Goal: Task Accomplishment & Management: Use online tool/utility

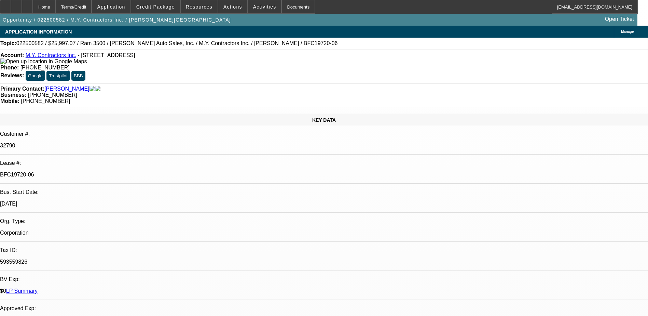
select select "0"
select select "3"
select select "0"
select select "6"
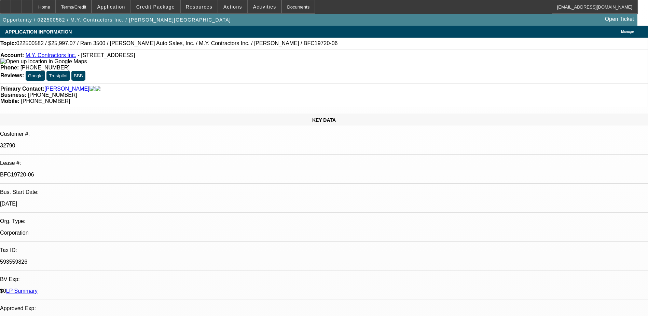
select select "0"
select select "6"
select select "0"
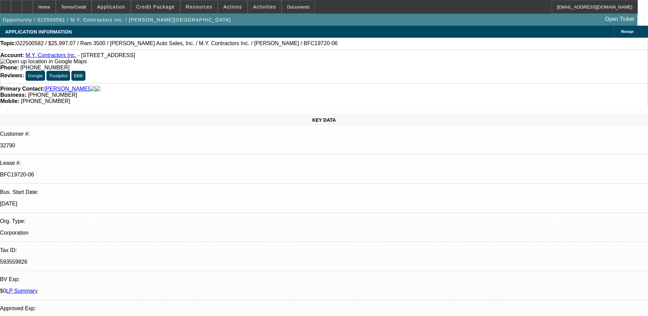
select select "0"
select select "6"
select select "0"
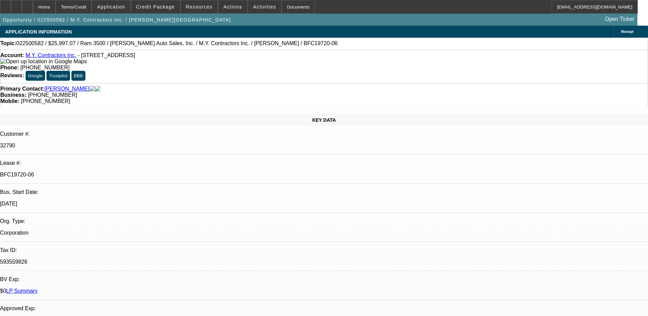
select select "0"
select select "6"
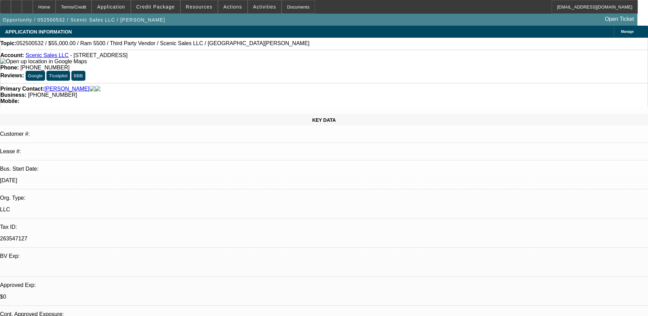
select select "0"
select select "3"
select select "0.1"
select select "4"
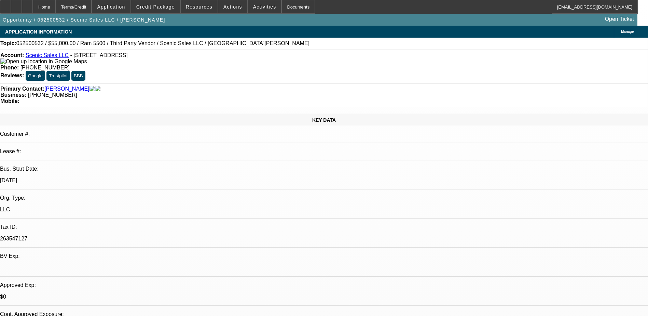
select select "0"
select select "0.1"
select select "4"
select select "0"
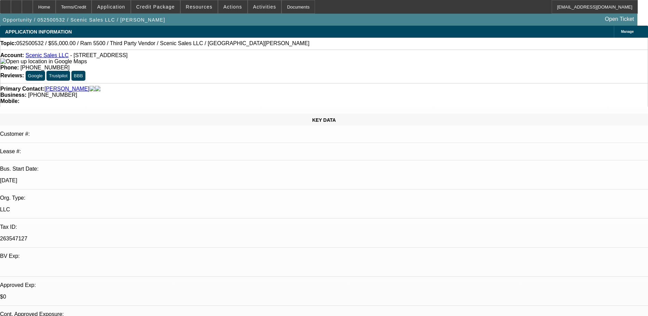
select select "0"
select select "3"
select select "0.1"
select select "4"
select select "0"
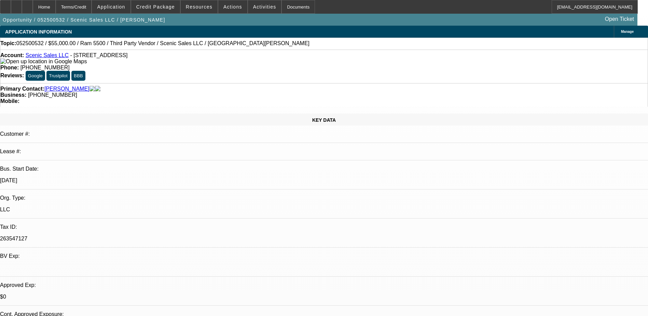
select select "0"
select select "3"
select select "0.1"
select select "4"
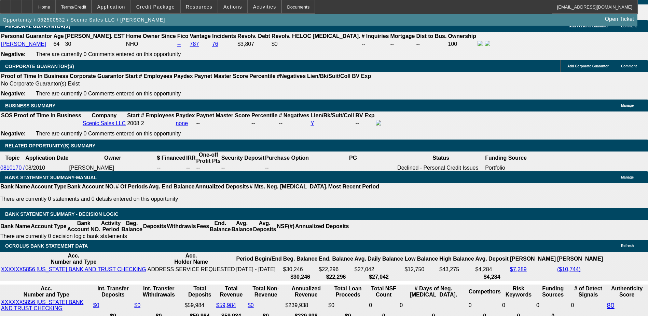
scroll to position [1007, 0]
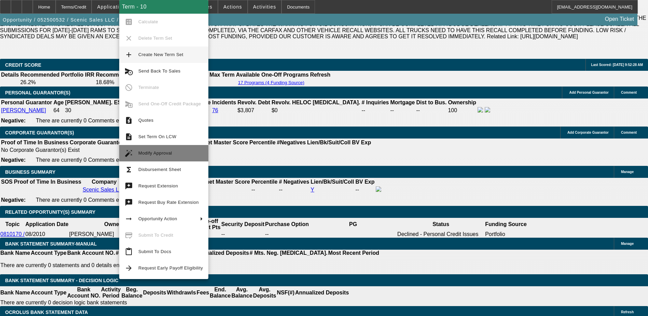
click at [178, 153] on span "Modify Approval" at bounding box center [170, 153] width 65 height 8
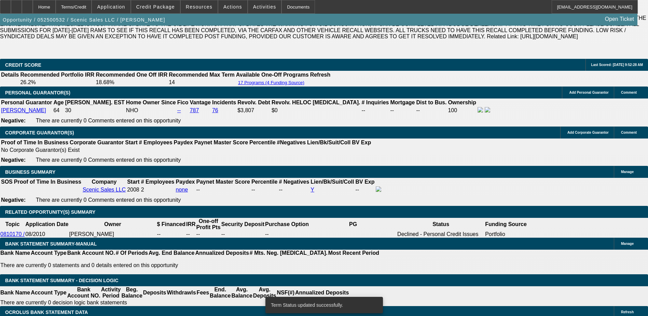
select select "0"
select select "3"
select select "0.1"
select select "4"
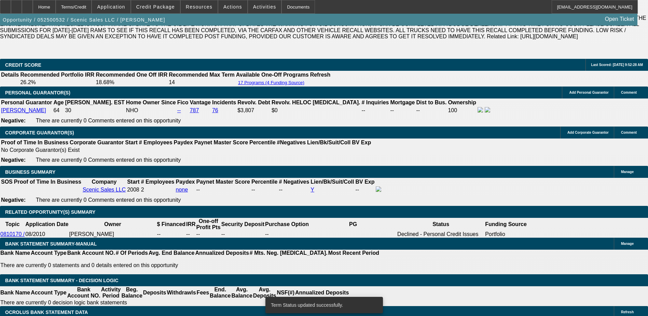
select select "0"
select select "3"
select select "0.1"
select select "4"
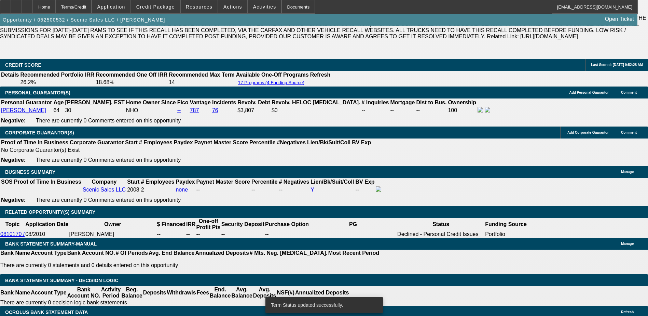
select select "0"
select select "0.1"
select select "4"
select select "0"
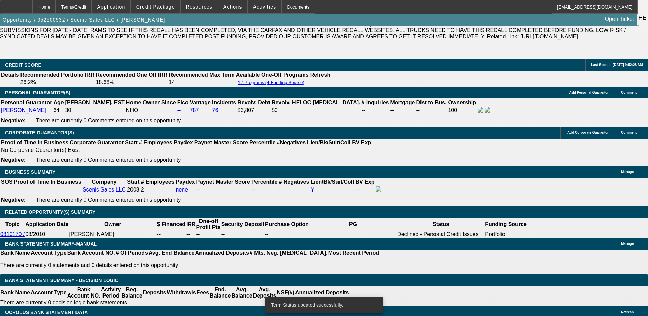
select select "0"
select select "3"
select select "0.1"
select select "4"
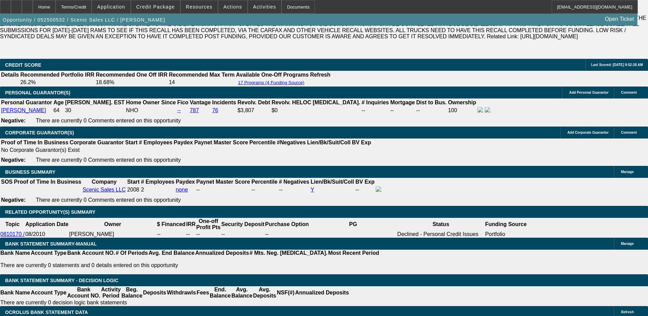
scroll to position [1109, 0]
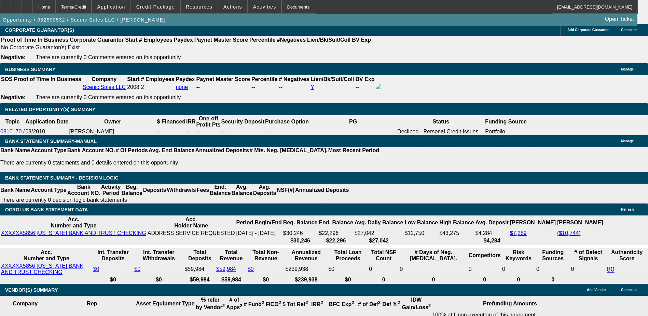
type input "$5,000.00"
type input "UNKNOWN"
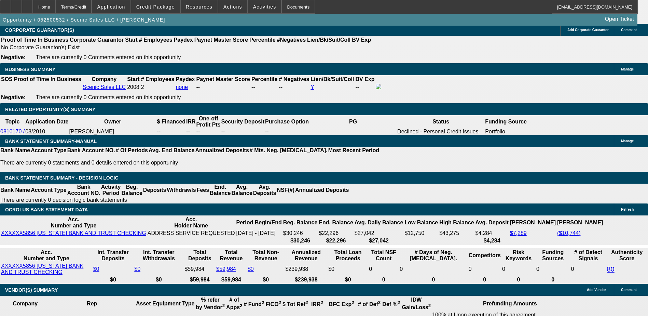
type input "$1,530.46"
type input "$7,000.00"
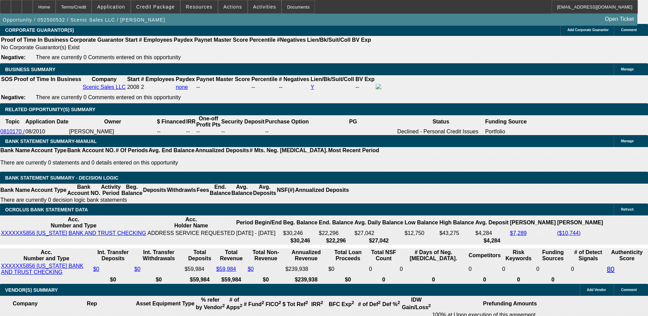
type input "$1,466.02"
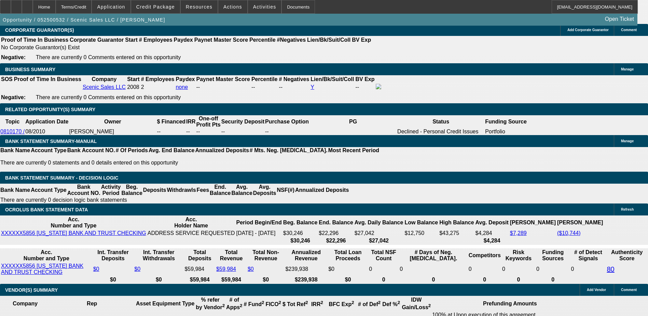
type input "$6,000.00"
type input "$1,498.24"
type input "6000"
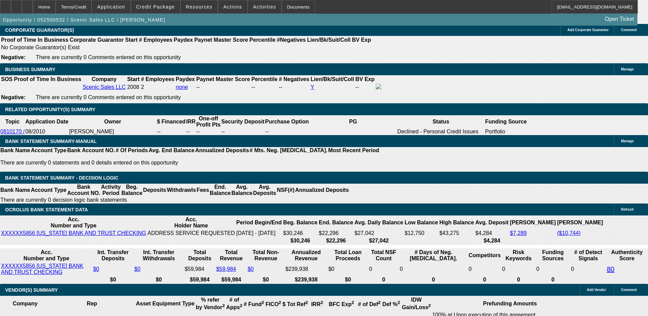
type input "$1,691.56"
drag, startPoint x: 138, startPoint y: 99, endPoint x: 138, endPoint y: 112, distance: 13.7
drag, startPoint x: 138, startPoint y: 112, endPoint x: 134, endPoint y: 113, distance: 4.2
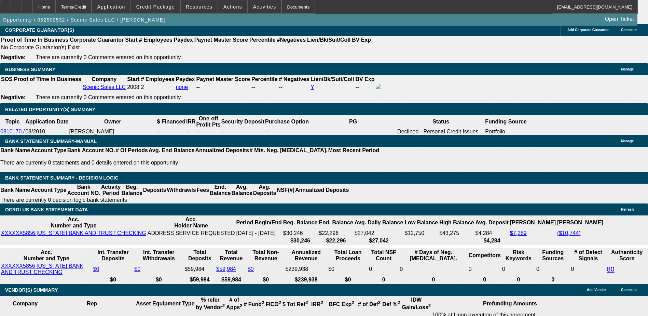
type input "$0.00"
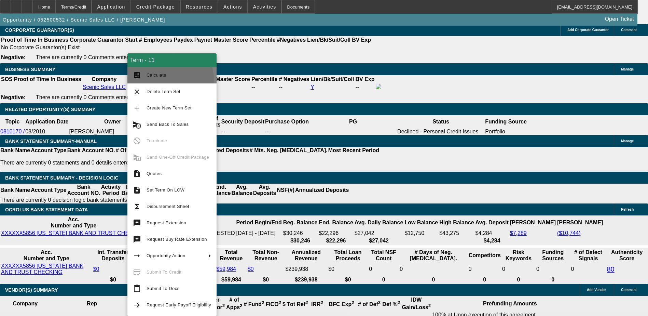
click at [167, 79] on button "calculate Calculate" at bounding box center [171, 75] width 89 height 16
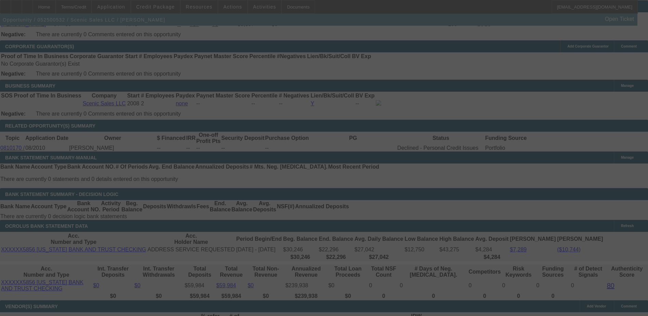
scroll to position [1143, 0]
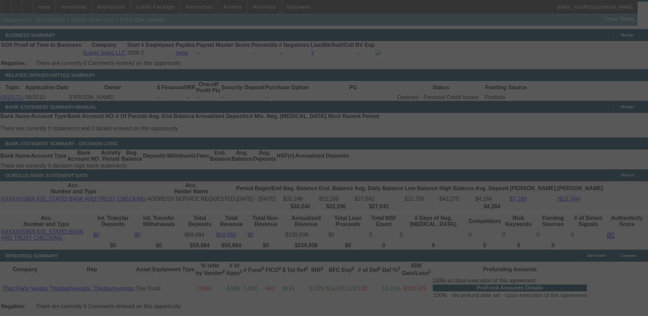
select select "0"
select select "3"
select select "0.1"
select select "4"
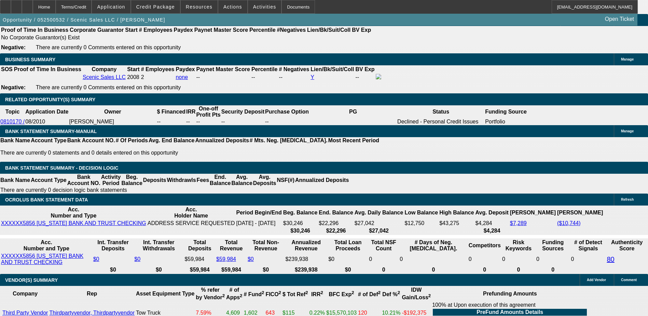
scroll to position [1103, 0]
